Goal: Information Seeking & Learning: Understand process/instructions

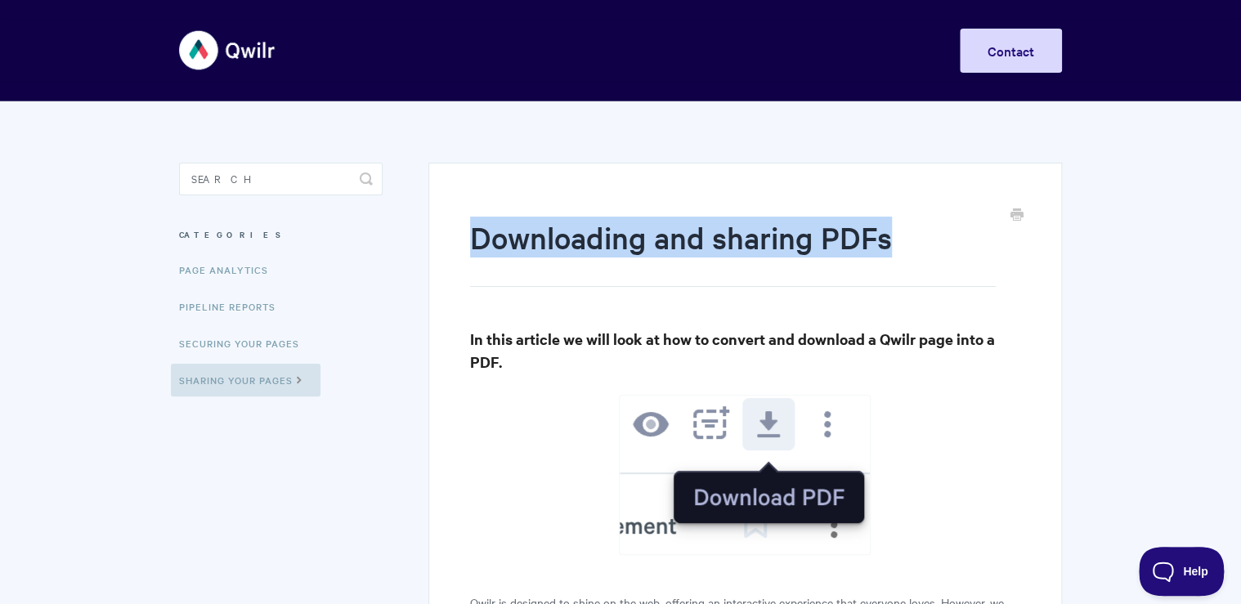
drag, startPoint x: 459, startPoint y: 235, endPoint x: 943, endPoint y: 229, distance: 483.8
drag, startPoint x: 943, startPoint y: 229, endPoint x: 900, endPoint y: 273, distance: 61.8
click at [900, 273] on h1 "Downloading and sharing PDFs" at bounding box center [732, 252] width 525 height 70
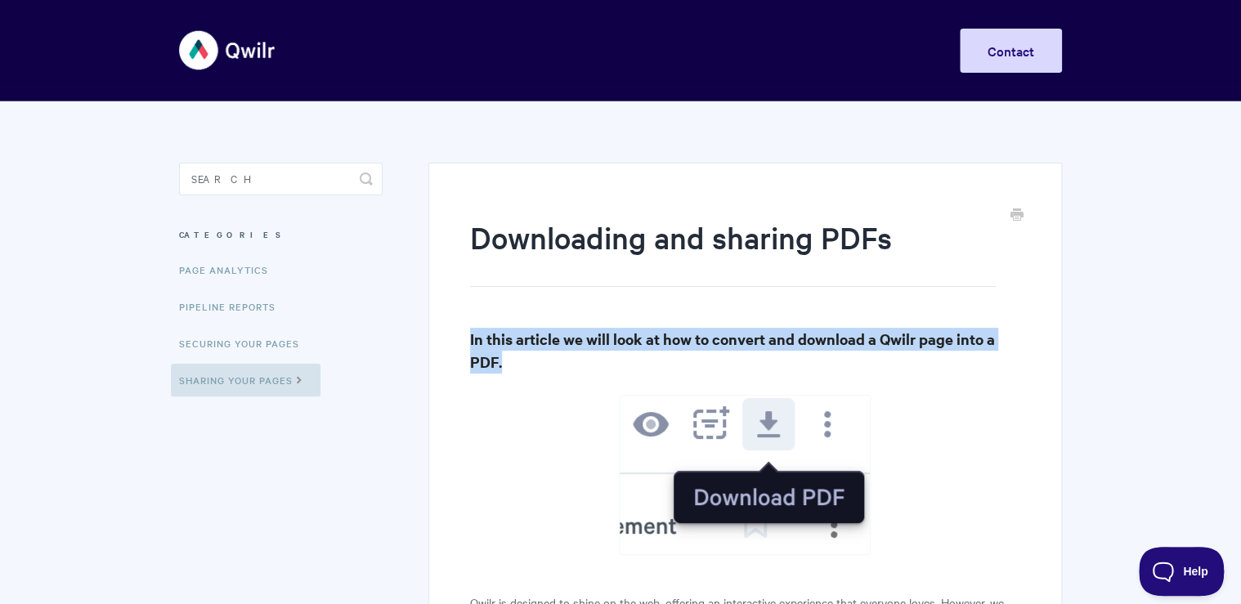
drag, startPoint x: 433, startPoint y: 320, endPoint x: 513, endPoint y: 355, distance: 87.5
click at [516, 357] on h3 "In this article we will look at how to convert and download a Qwilr page into a…" at bounding box center [745, 351] width 550 height 46
drag, startPoint x: 460, startPoint y: 330, endPoint x: 521, endPoint y: 353, distance: 64.7
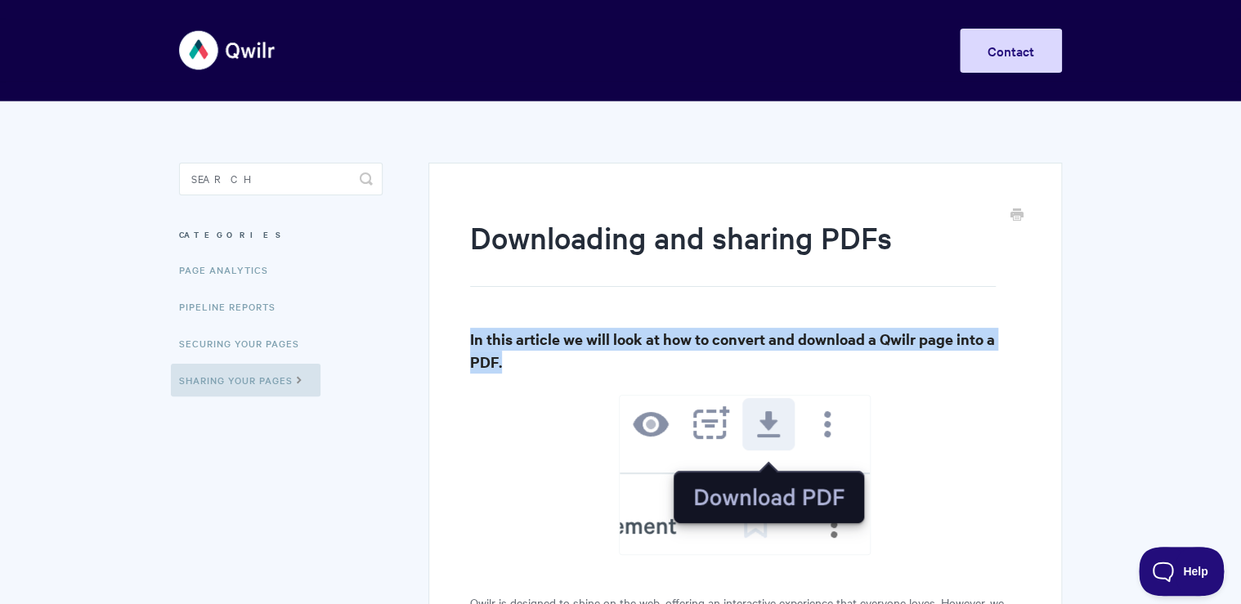
click at [521, 354] on h3 "In this article we will look at how to convert and download a Qwilr page into a…" at bounding box center [745, 351] width 550 height 46
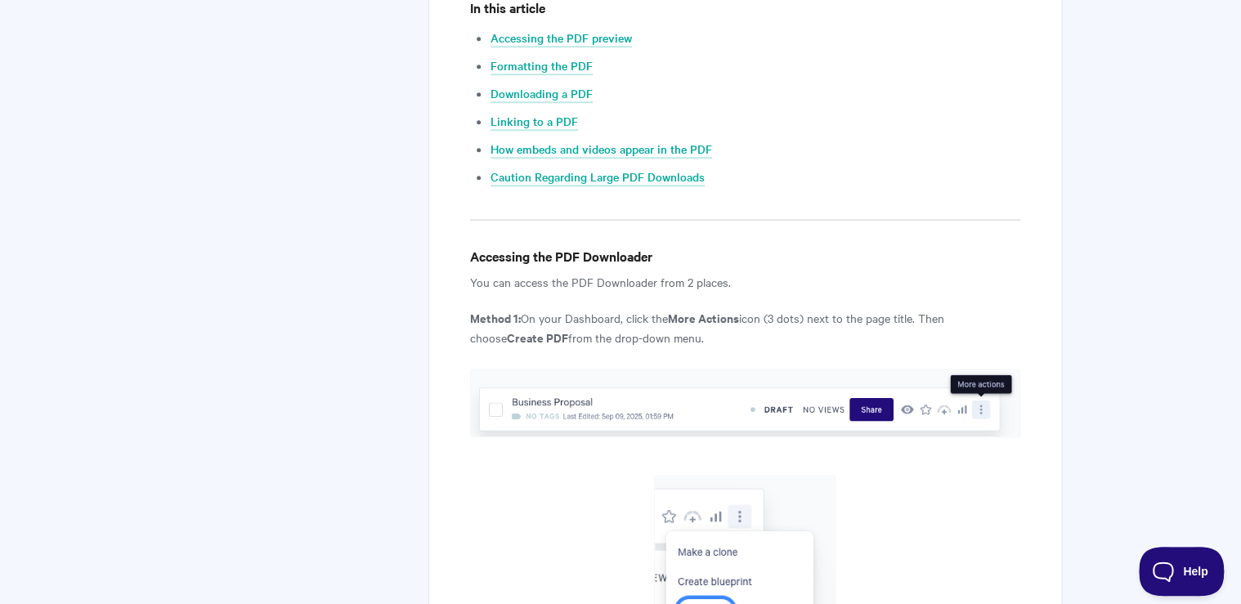
scroll to position [981, 0]
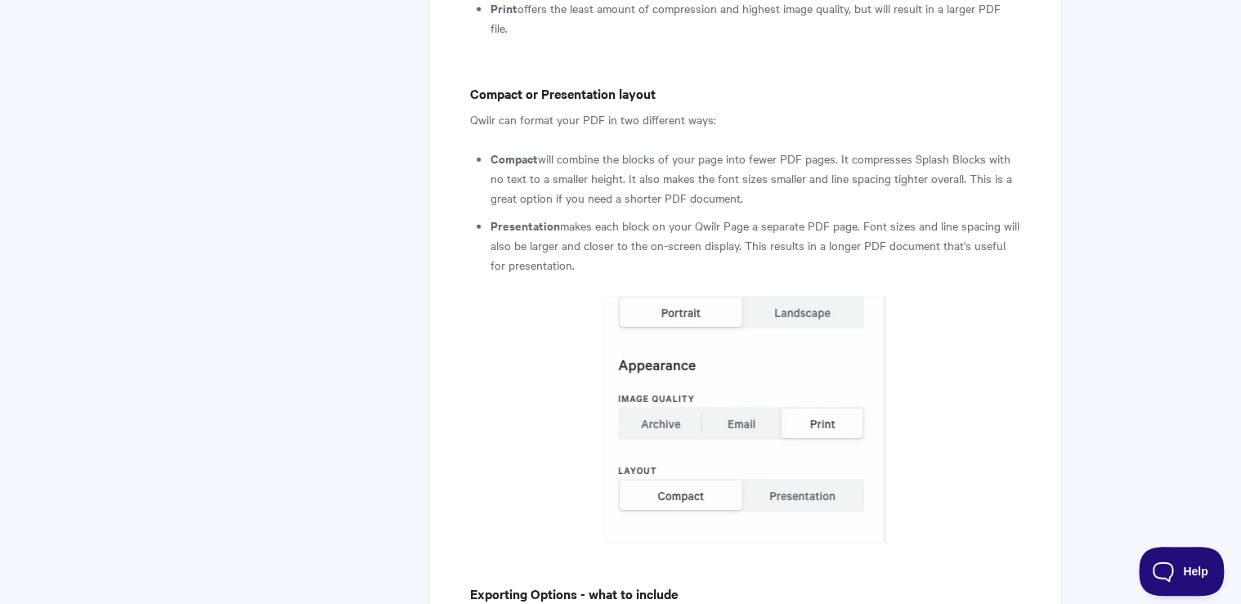
drag, startPoint x: 633, startPoint y: 323, endPoint x: 633, endPoint y: 85, distance: 237.8
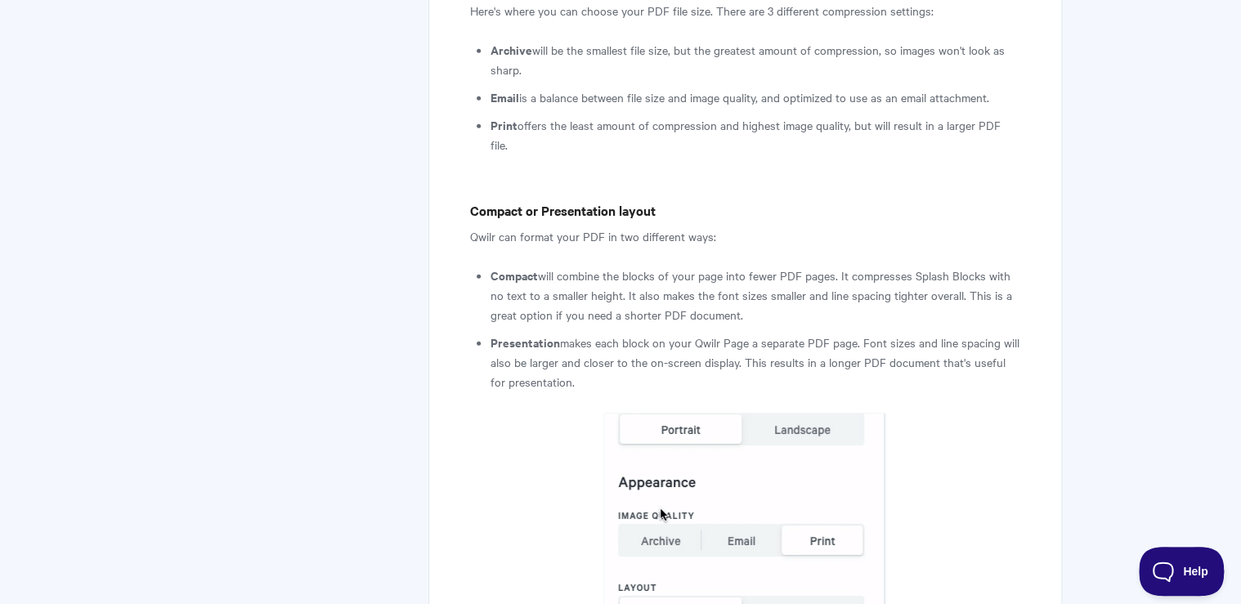
drag, startPoint x: 546, startPoint y: 243, endPoint x: 507, endPoint y: 3, distance: 242.5
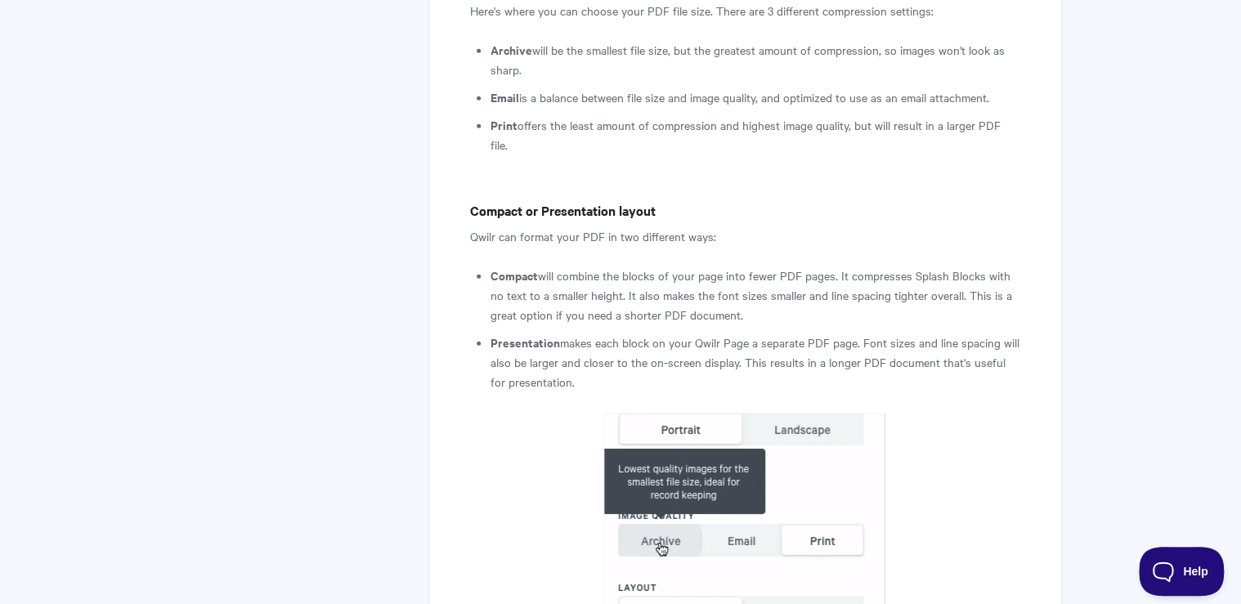
scroll to position [2231, 0]
